Goal: Find specific page/section: Find specific page/section

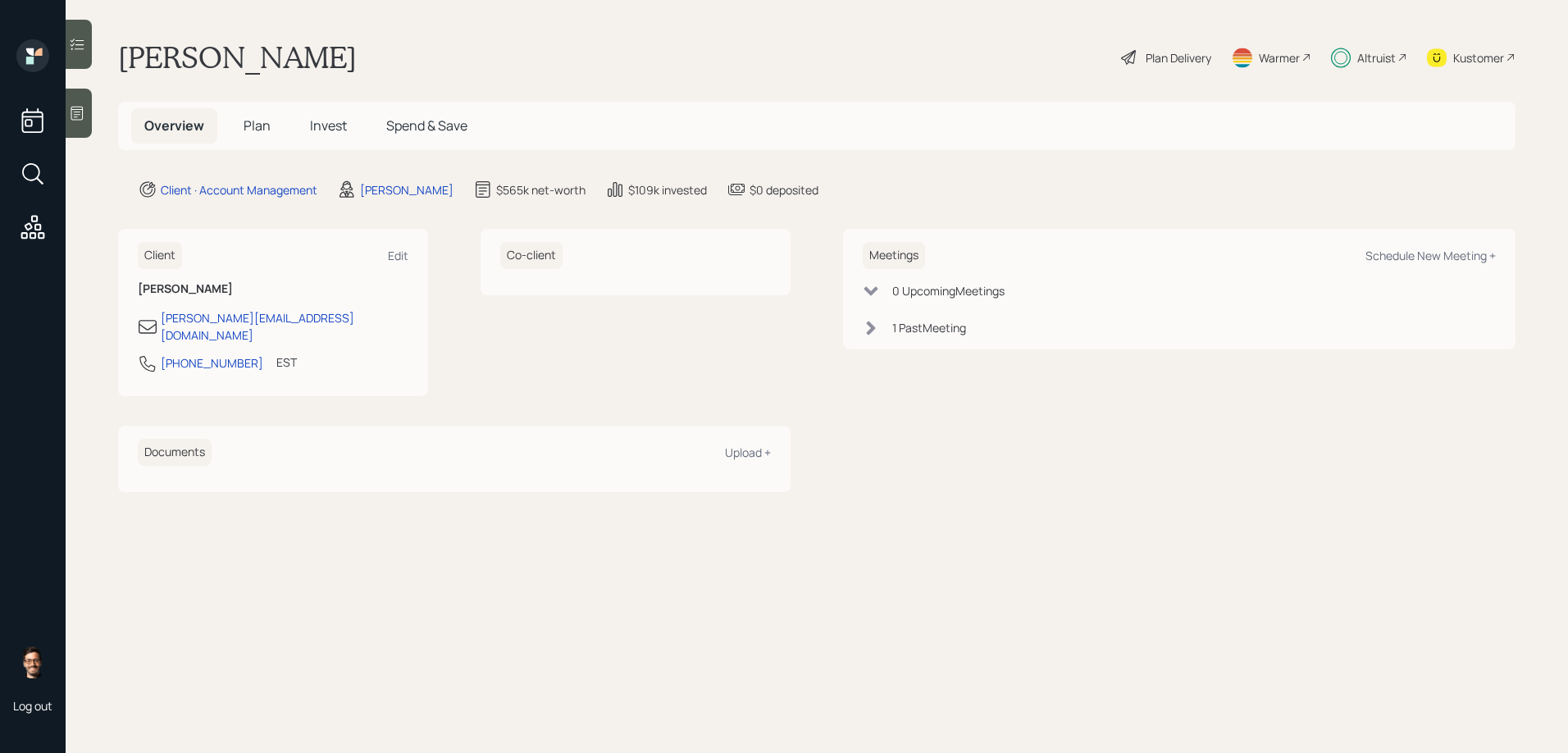
click at [320, 128] on span "Invest" at bounding box center [329, 126] width 37 height 18
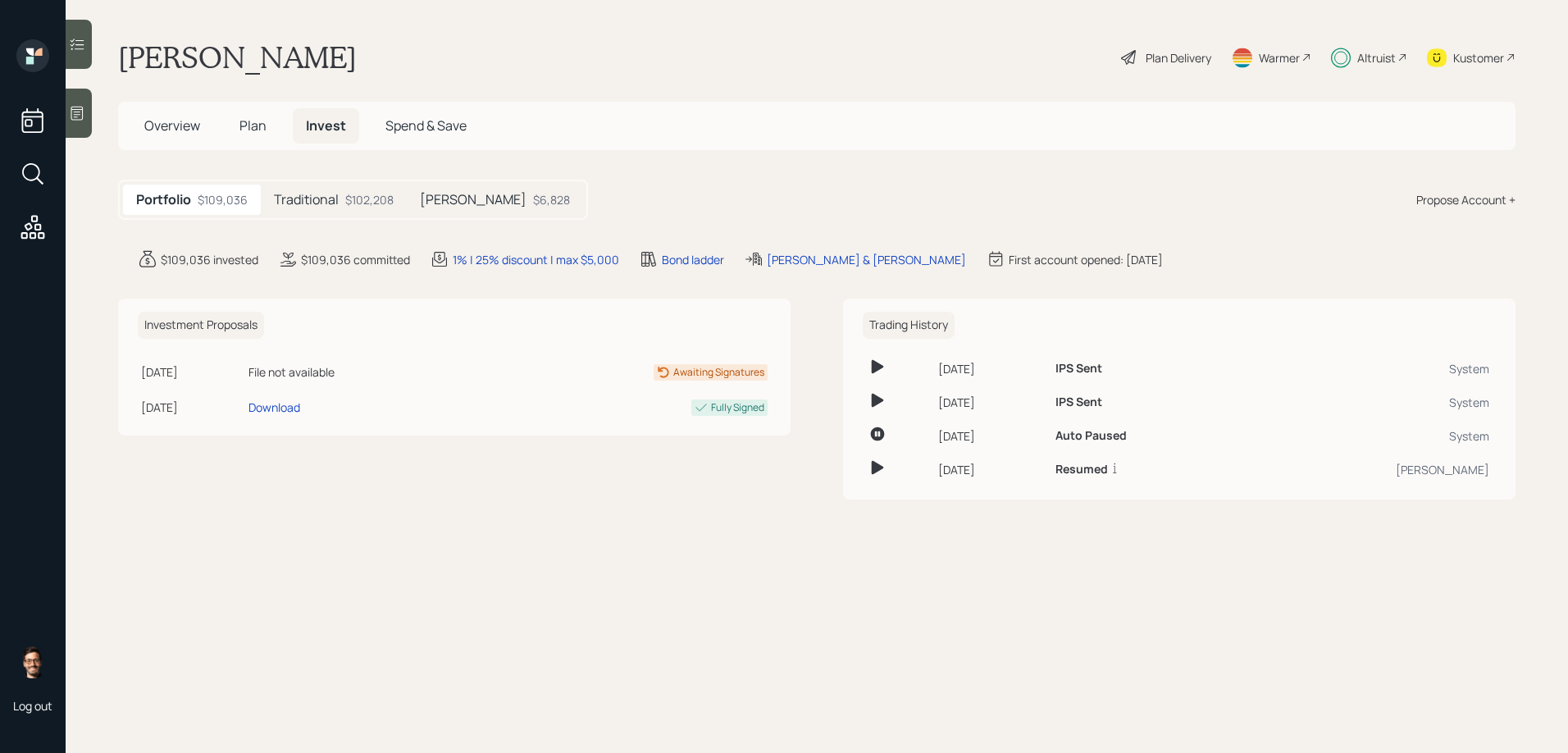
click at [345, 192] on div "$102,208" at bounding box center [369, 199] width 49 height 17
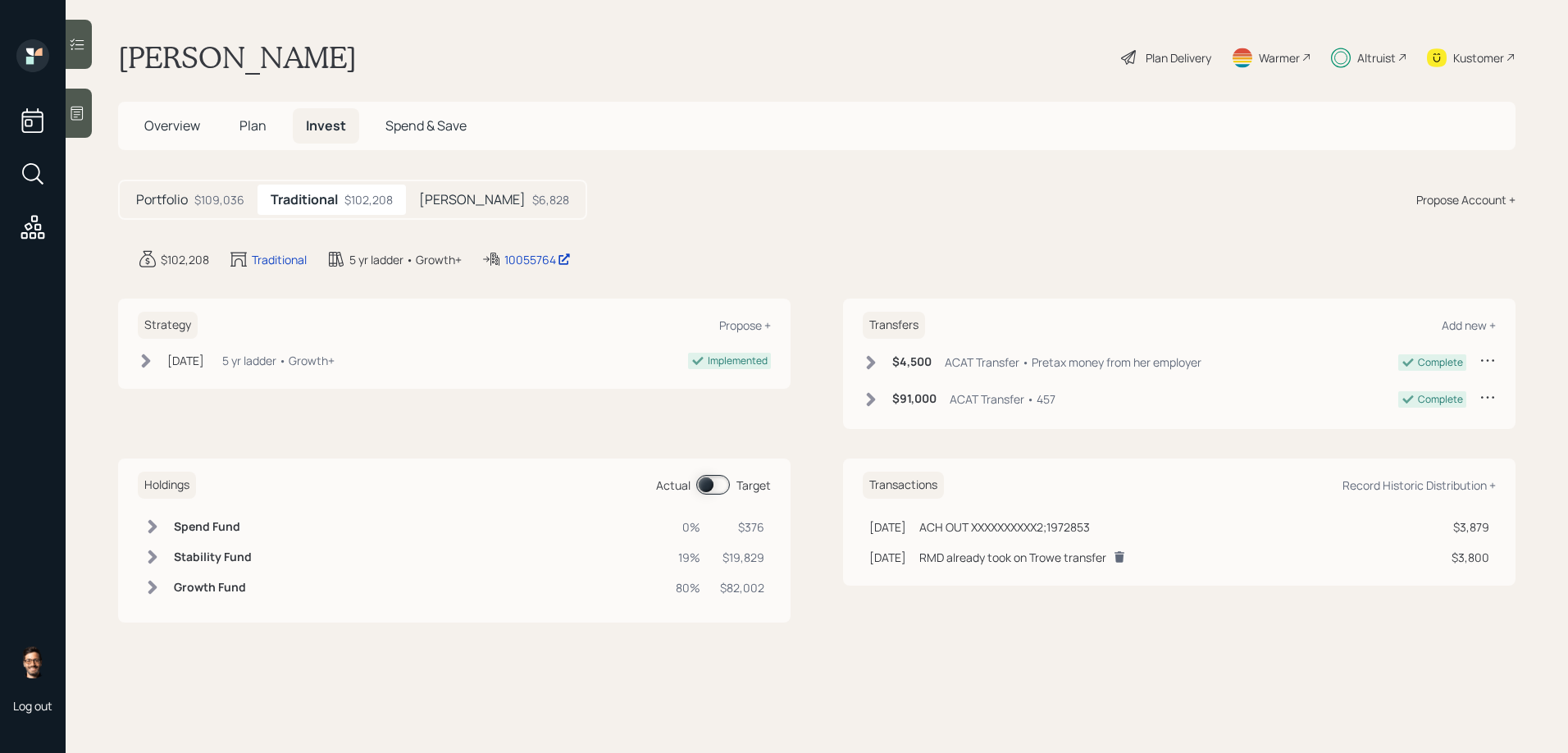
click at [533, 201] on div "$6,828" at bounding box center [551, 199] width 37 height 17
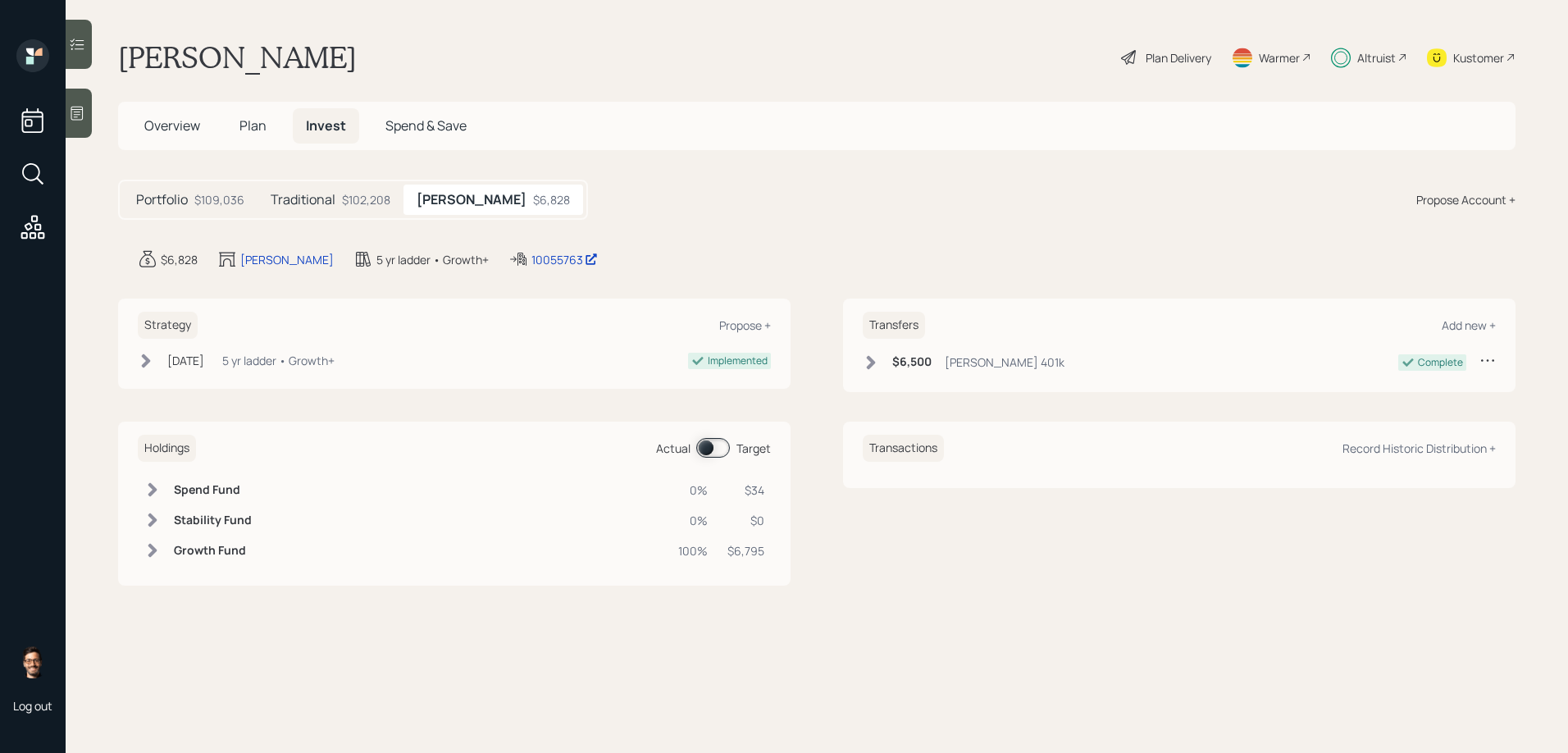
click at [375, 203] on div "$102,208" at bounding box center [366, 199] width 49 height 17
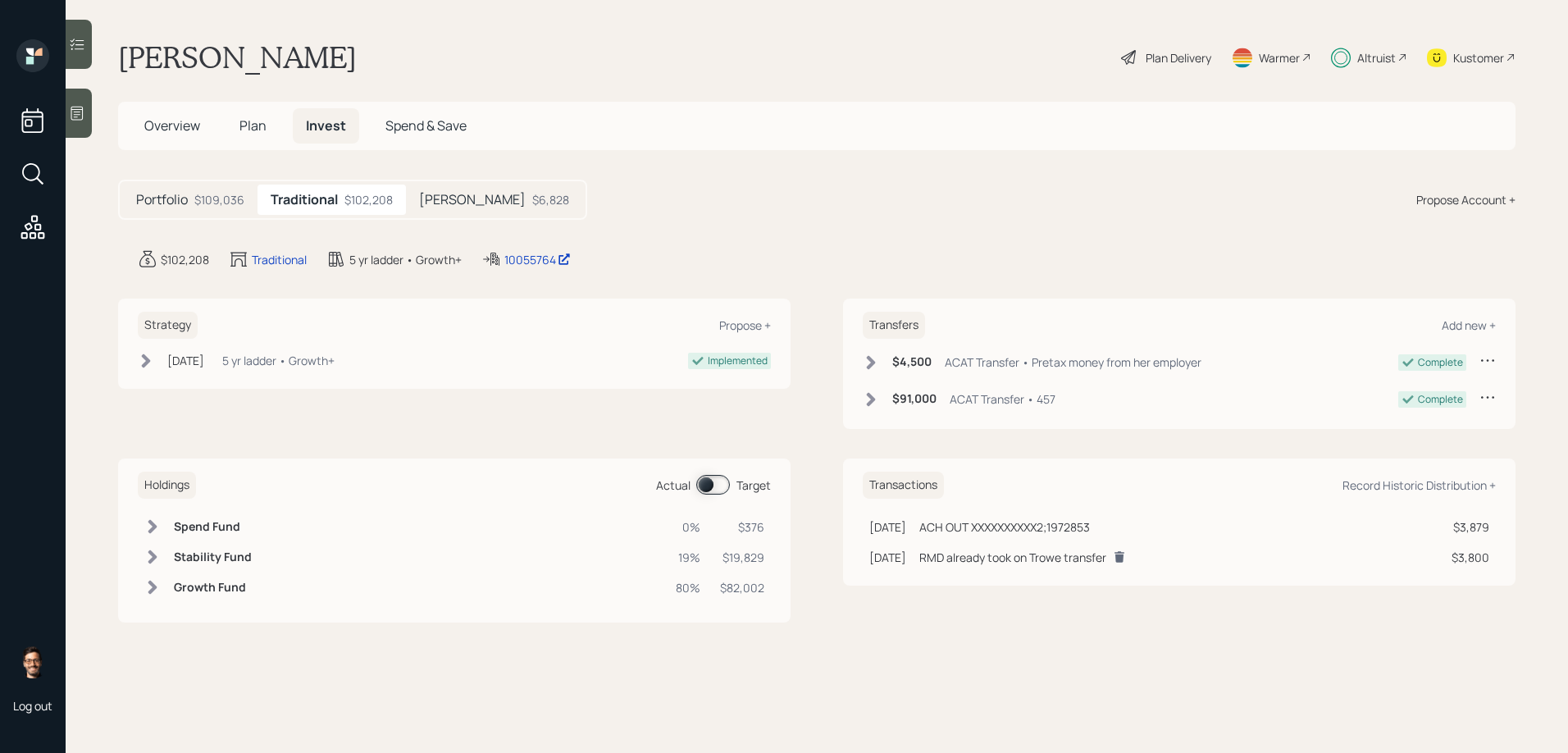
click at [721, 487] on span at bounding box center [713, 485] width 34 height 19
click at [67, 45] on div at bounding box center [79, 44] width 27 height 49
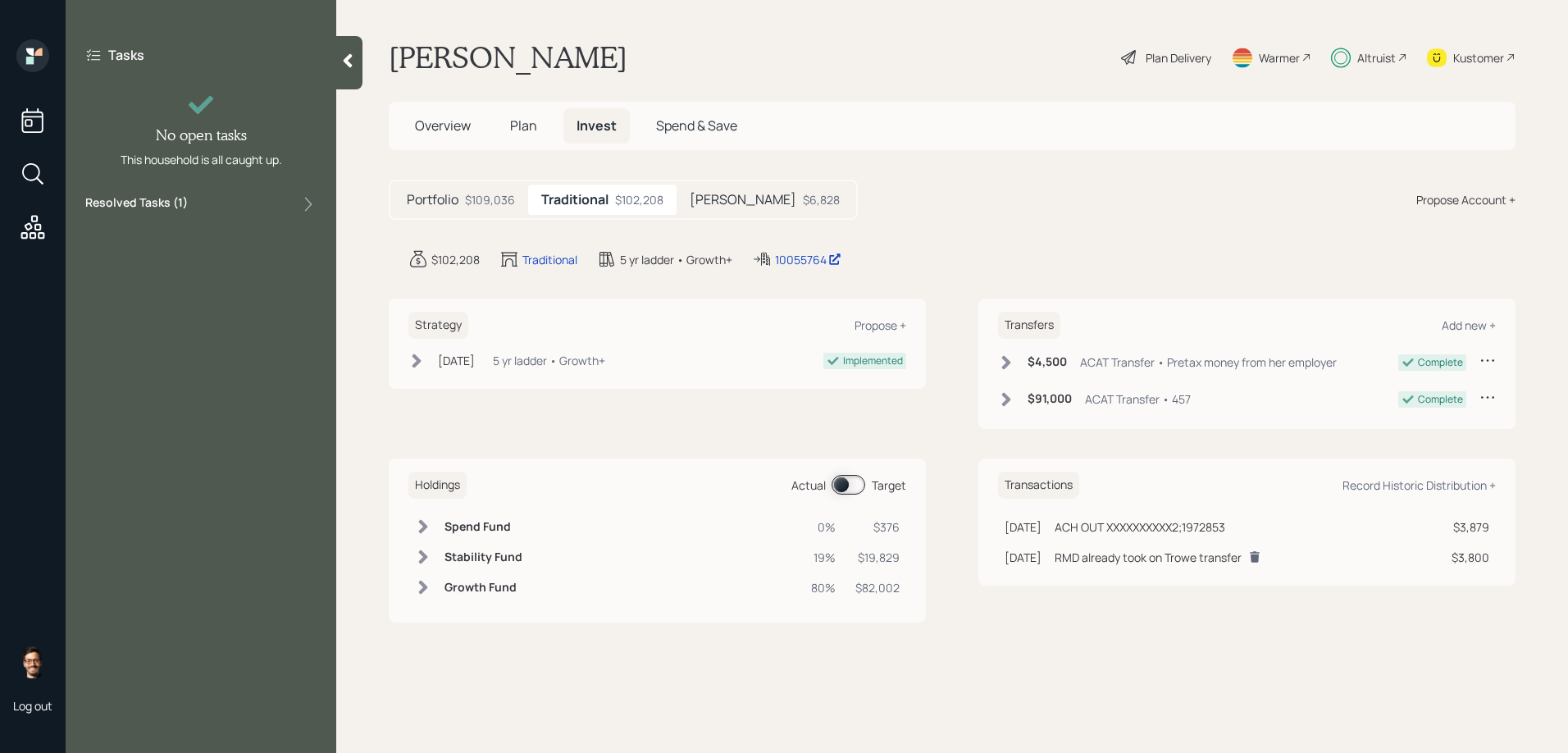
click at [172, 224] on div "Tasks No open tasks This household is all caught up. Resolved Tasks ( 1 )" at bounding box center [201, 376] width 270 height 753
click at [169, 208] on label "Resolved Tasks ( 1 )" at bounding box center [137, 204] width 102 height 19
click at [167, 204] on label "Resolved Tasks ( 1 )" at bounding box center [137, 204] width 102 height 19
click at [1460, 54] on div "Kustomer" at bounding box center [1479, 57] width 51 height 17
click at [1381, 62] on div "Altruist" at bounding box center [1377, 57] width 39 height 17
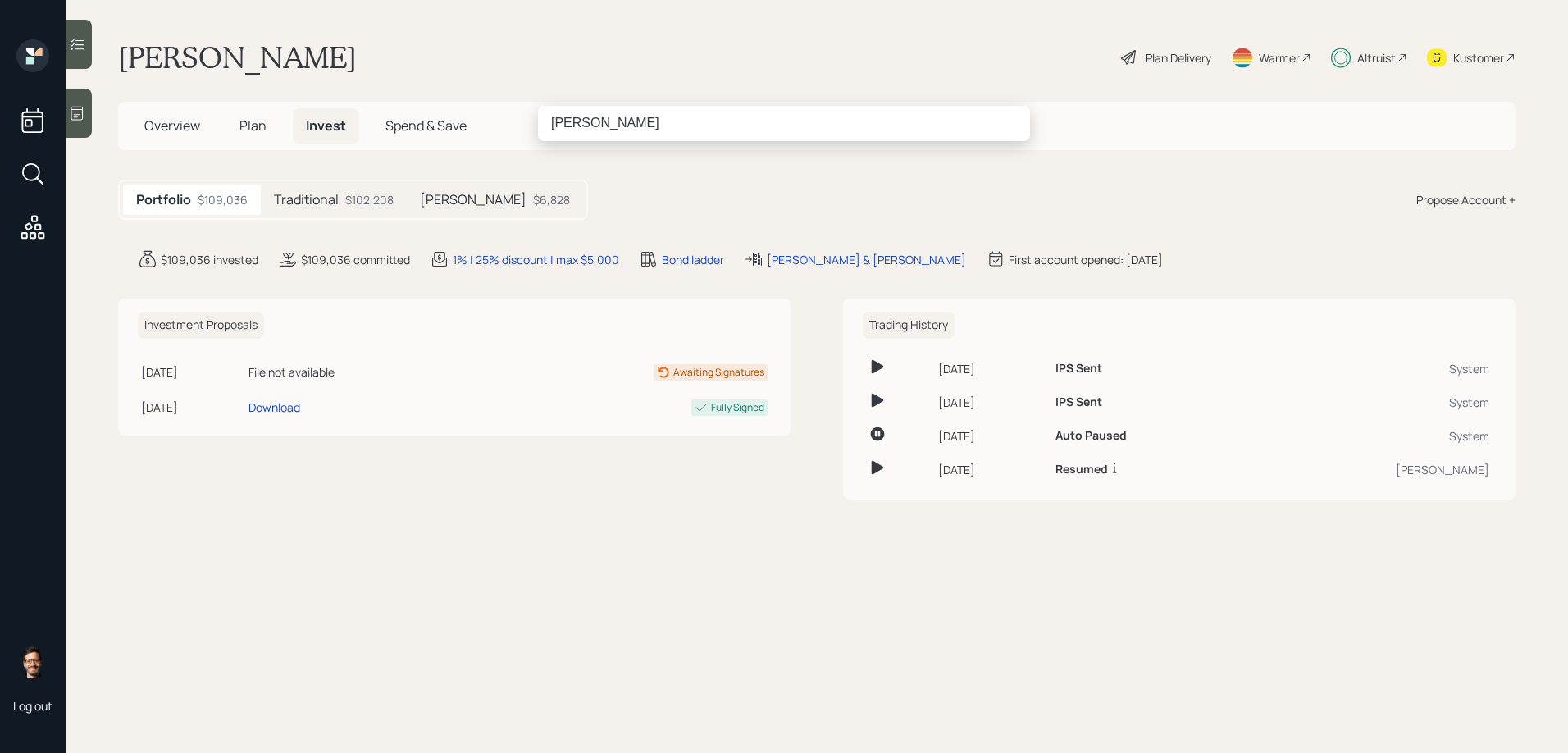
type input "f"
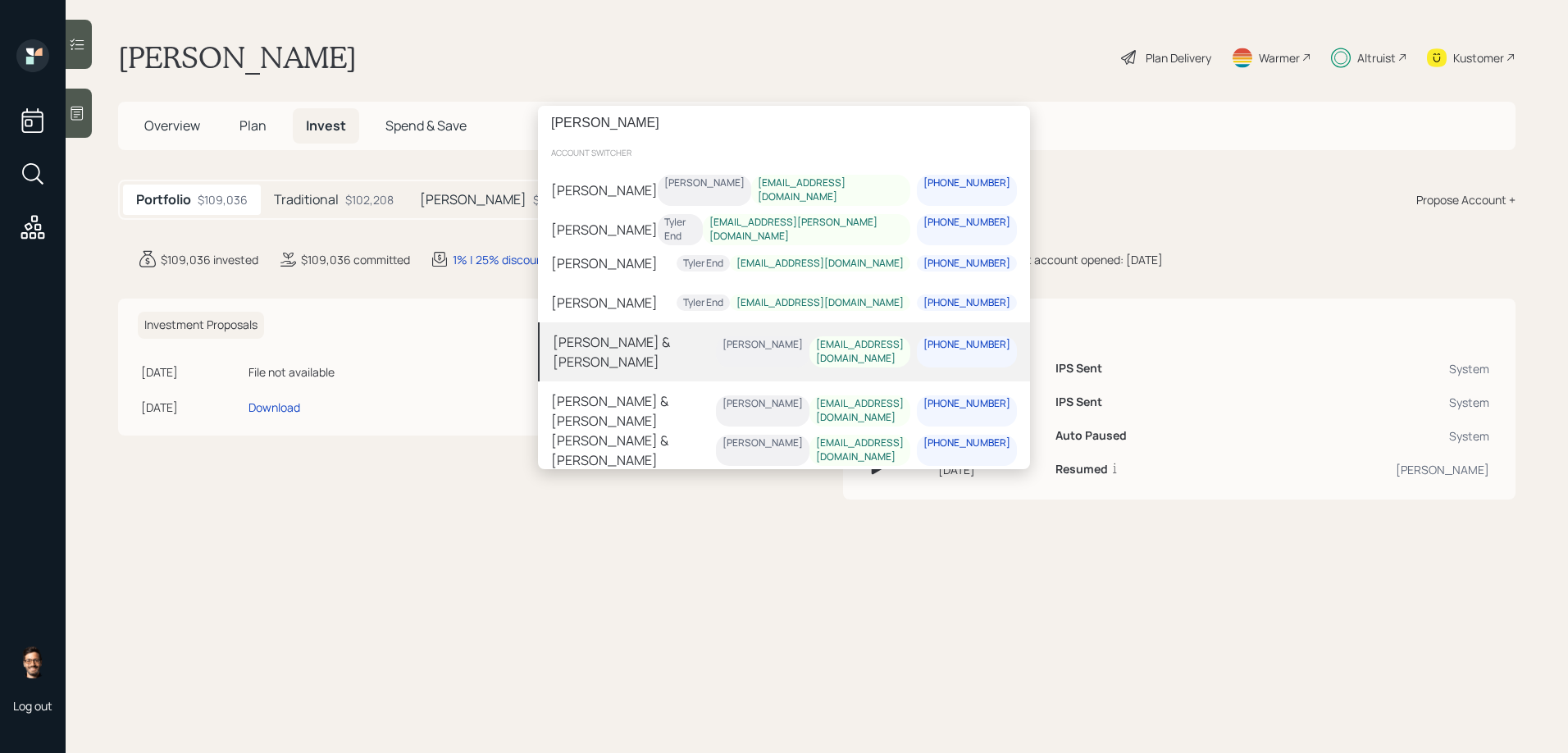
type input "[PERSON_NAME]"
click at [640, 344] on div "[PERSON_NAME] & [PERSON_NAME]" at bounding box center [634, 352] width 163 height 40
